Goal: Find contact information: Find contact information

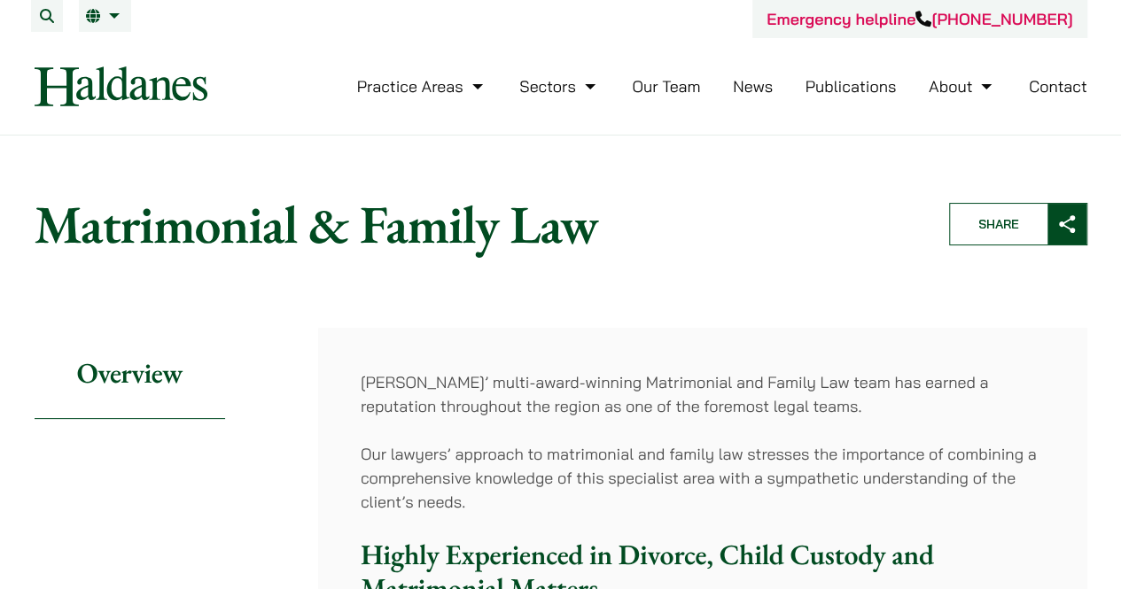
click at [680, 97] on li "Our Team" at bounding box center [666, 86] width 68 height 38
click at [680, 84] on link "Our Team" at bounding box center [666, 86] width 68 height 20
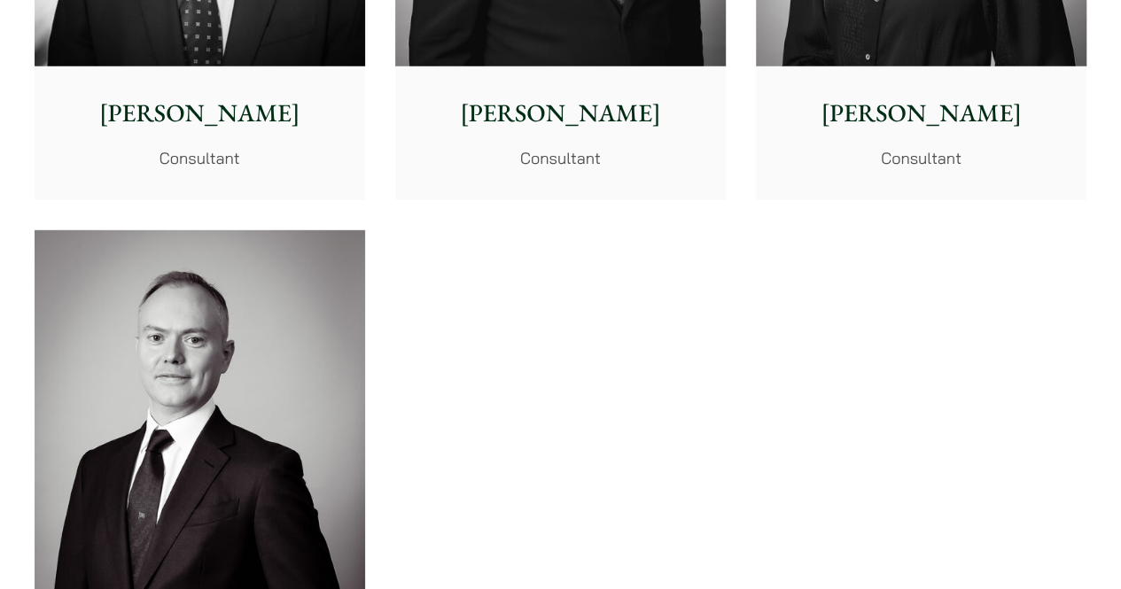
scroll to position [9304, 0]
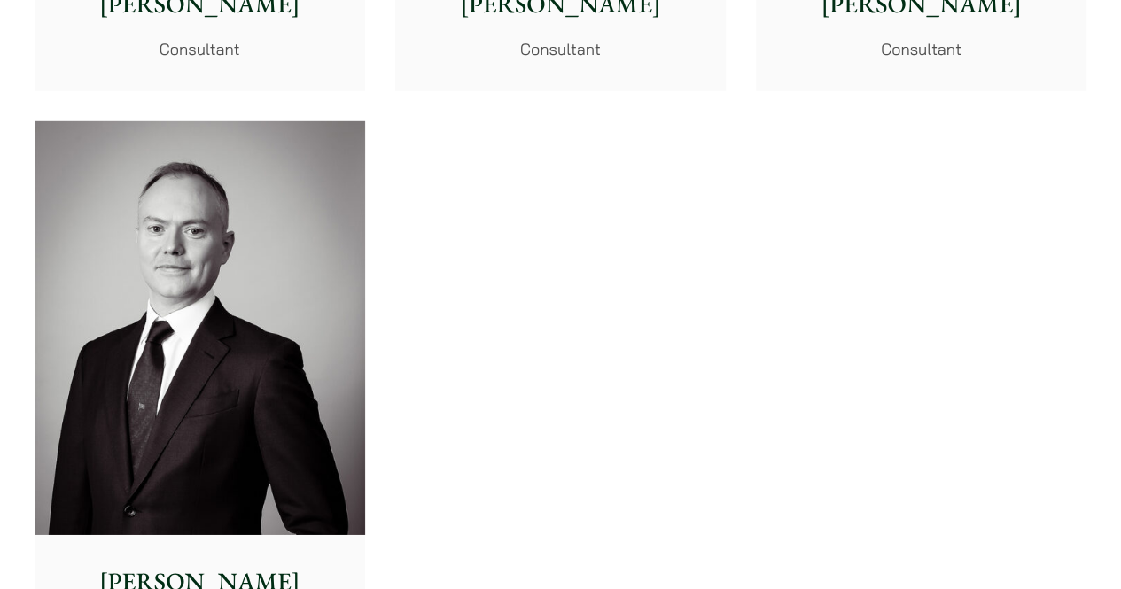
click at [935, 4] on p "[PERSON_NAME]" at bounding box center [921, 4] width 302 height 37
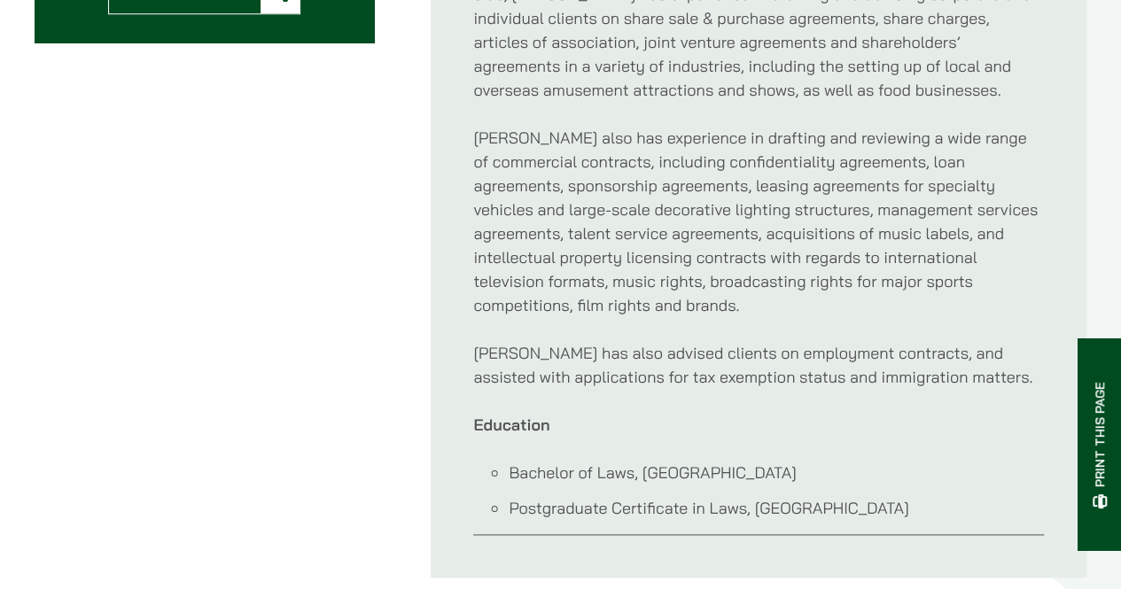
scroll to position [974, 0]
